Goal: Task Accomplishment & Management: Complete application form

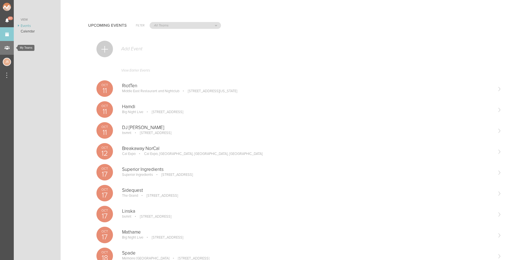
click at [6, 46] on div "My Teams" at bounding box center [7, 48] width 14 height 14
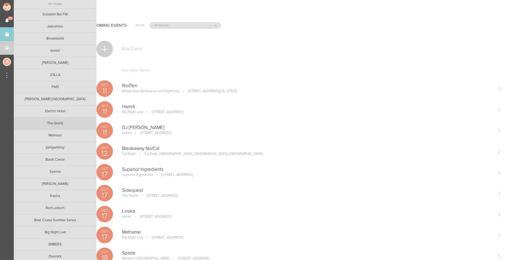
click at [58, 121] on link "The Grand" at bounding box center [55, 124] width 83 height 12
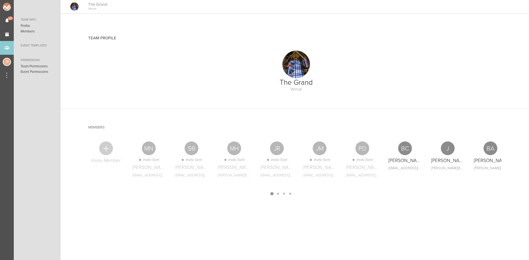
click at [15, 106] on ul "Team Info Profile Members Event Templates Permissions Team Permissions Event Pe…" at bounding box center [37, 139] width 47 height 244
click at [114, 149] on div "Invite Member" at bounding box center [106, 161] width 40 height 50
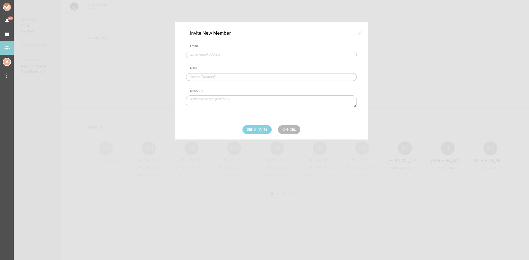
click at [218, 57] on input "text" at bounding box center [271, 55] width 171 height 8
paste input "NMazza@bignight.com"
type input "NMazza@bignight.com"
click at [219, 78] on input "text" at bounding box center [271, 77] width 171 height 8
type input "Nick Mazza"
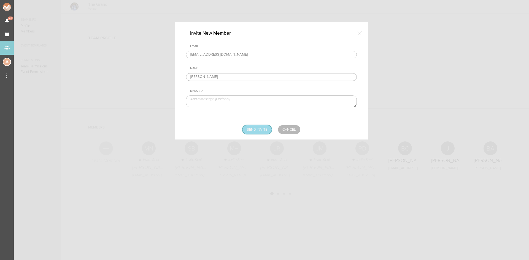
click at [263, 128] on input "Send Invite" at bounding box center [256, 129] width 29 height 9
type input "Sending..."
